Goal: Transaction & Acquisition: Purchase product/service

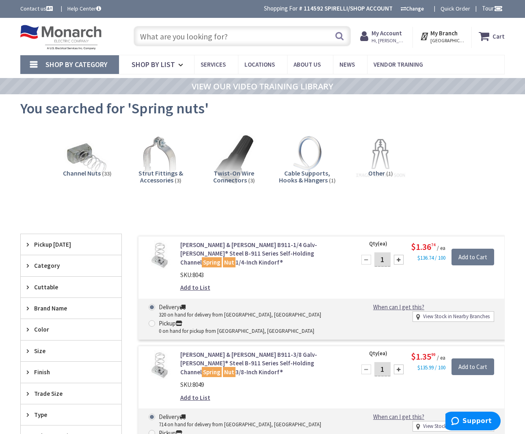
drag, startPoint x: 231, startPoint y: 36, endPoint x: 224, endPoint y: 36, distance: 6.5
click at [231, 35] on input "text" at bounding box center [242, 36] width 217 height 20
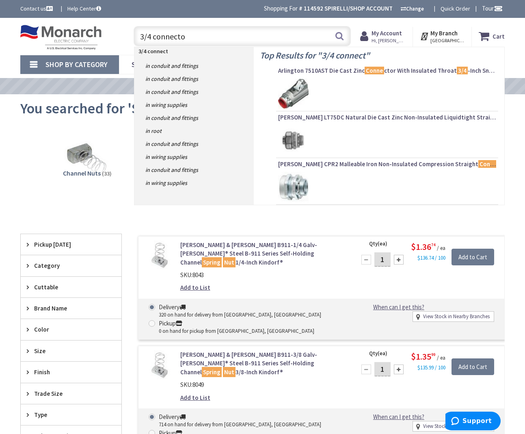
type input "3/4 connector"
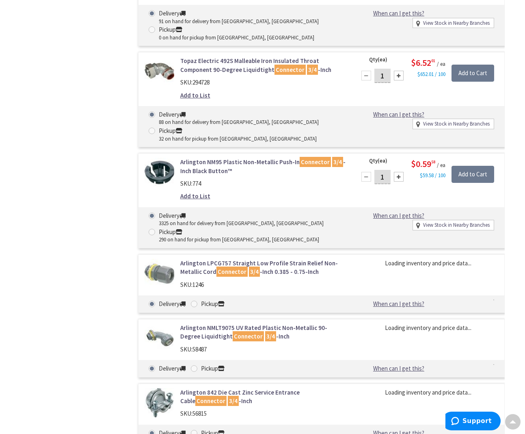
type input "[GEOGRAPHIC_DATA], [GEOGRAPHIC_DATA]"
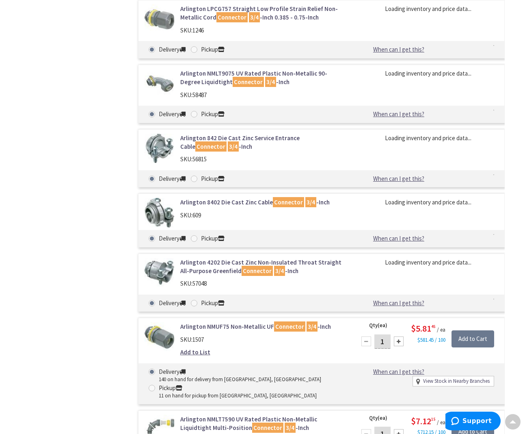
scroll to position [1316, 0]
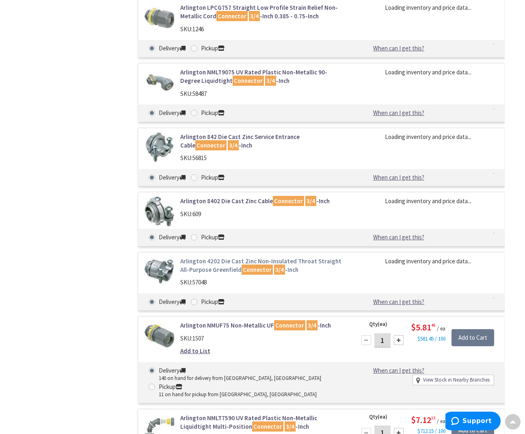
click at [196, 257] on link "Arlington 4202 Die Cast Zinc Non-Insulated Throat Straight All-Purpose Greenfie…" at bounding box center [263, 265] width 166 height 17
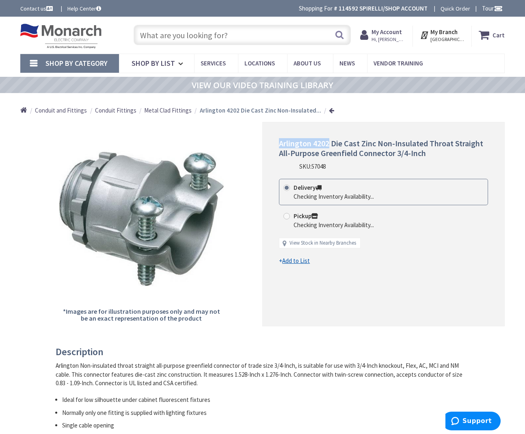
drag, startPoint x: 280, startPoint y: 142, endPoint x: 330, endPoint y: 143, distance: 49.5
click at [329, 145] on span "Arlington 4202 Die Cast Zinc Non-Insulated Throat Straight All-Purpose Greenfie…" at bounding box center [381, 148] width 204 height 20
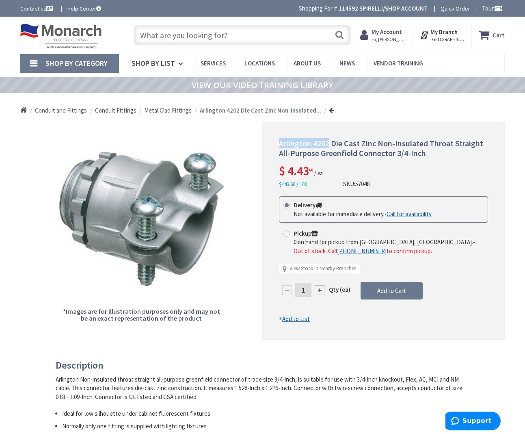
copy span "Arlington 4202"
